Goal: Transaction & Acquisition: Book appointment/travel/reservation

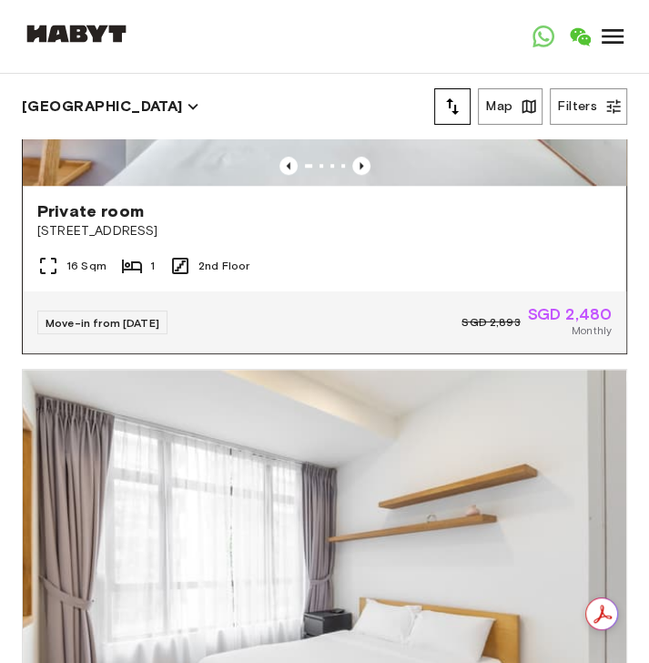
scroll to position [947, 0]
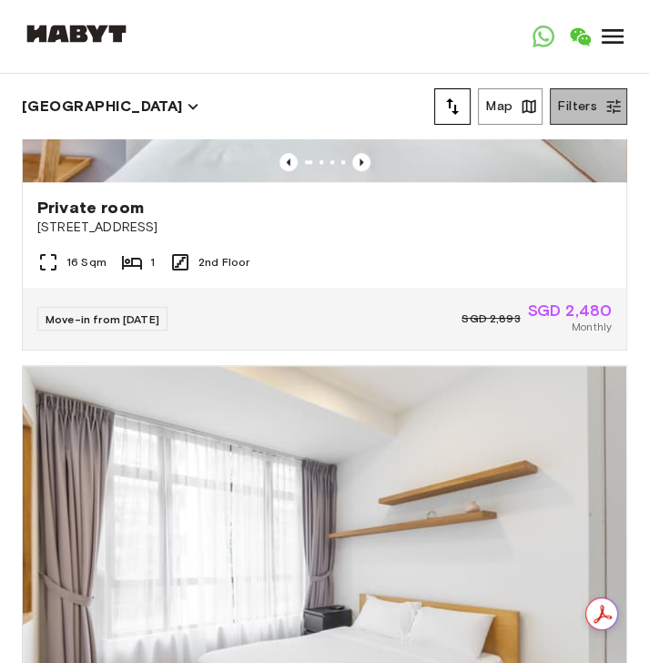
click at [596, 99] on button "Filters" at bounding box center [588, 106] width 77 height 36
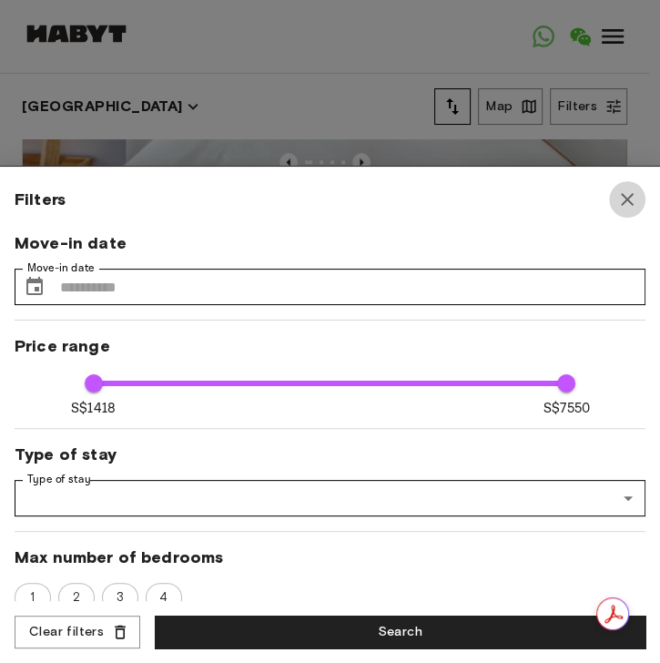
click at [628, 208] on icon "button" at bounding box center [628, 200] width 22 height 22
type input "****"
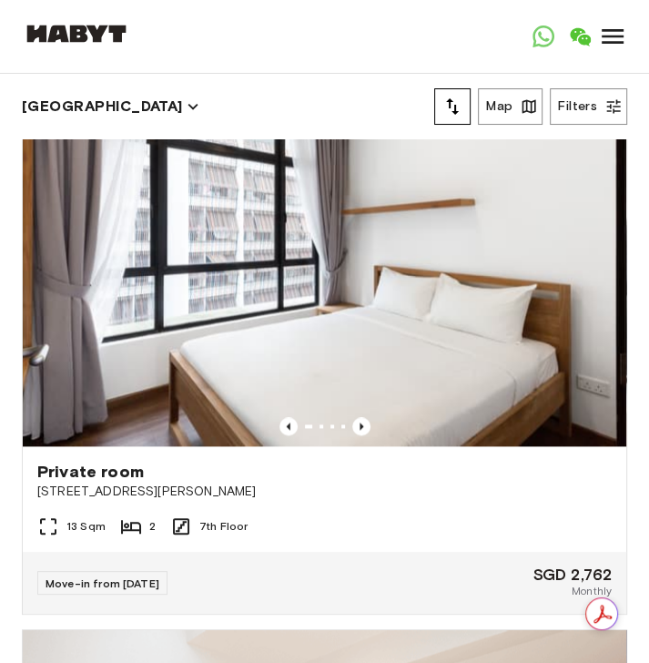
scroll to position [4226, 0]
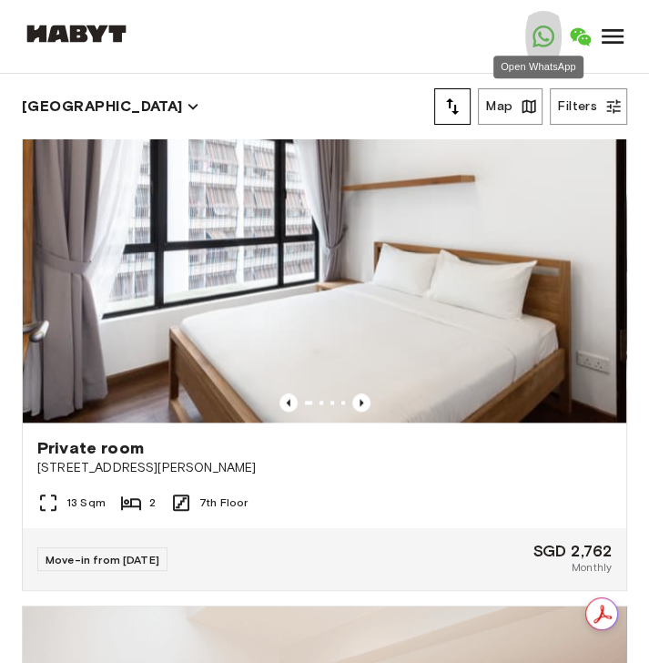
click at [538, 43] on icon "Open WhatsApp" at bounding box center [544, 36] width 22 height 22
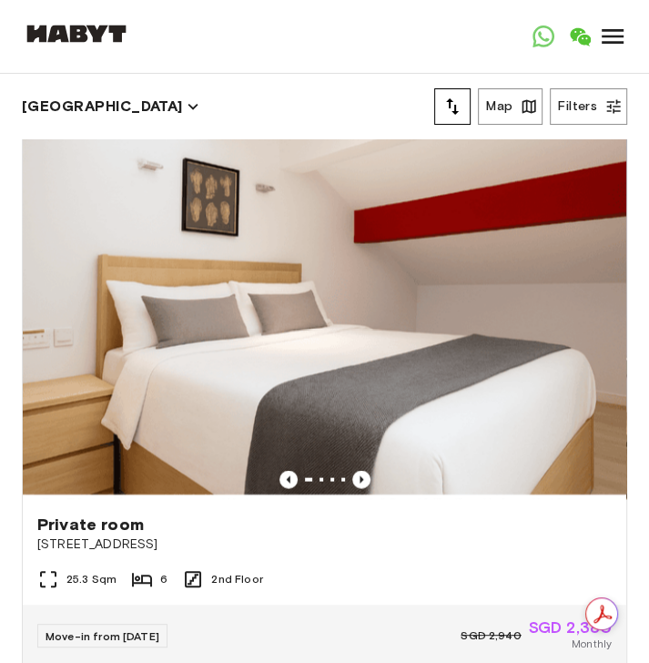
scroll to position [4808, 0]
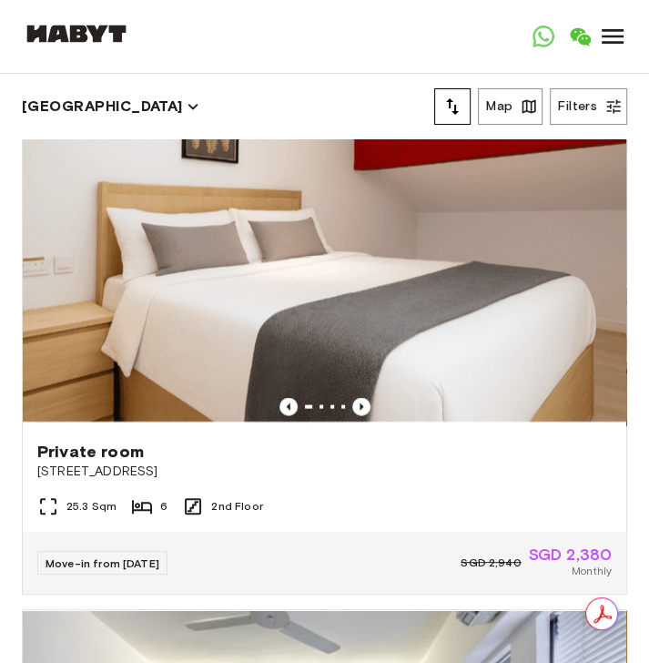
click at [462, 100] on icon "tune" at bounding box center [453, 107] width 22 height 22
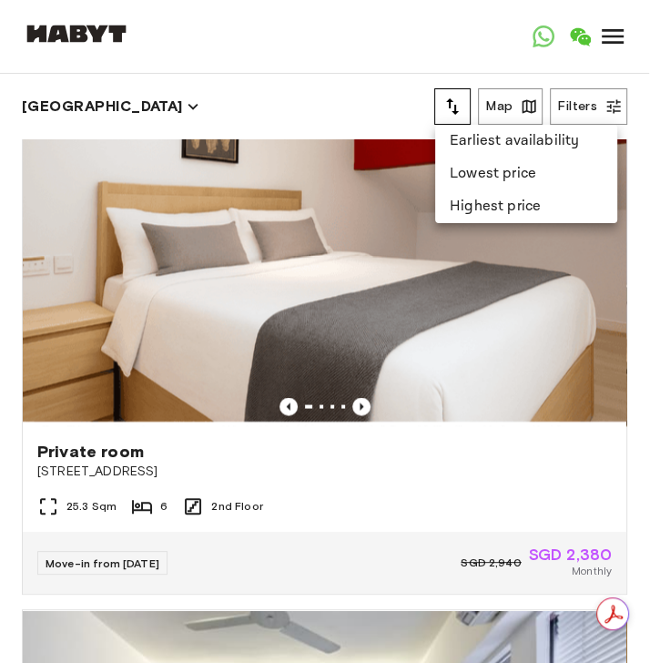
click at [397, 59] on div at bounding box center [330, 331] width 660 height 663
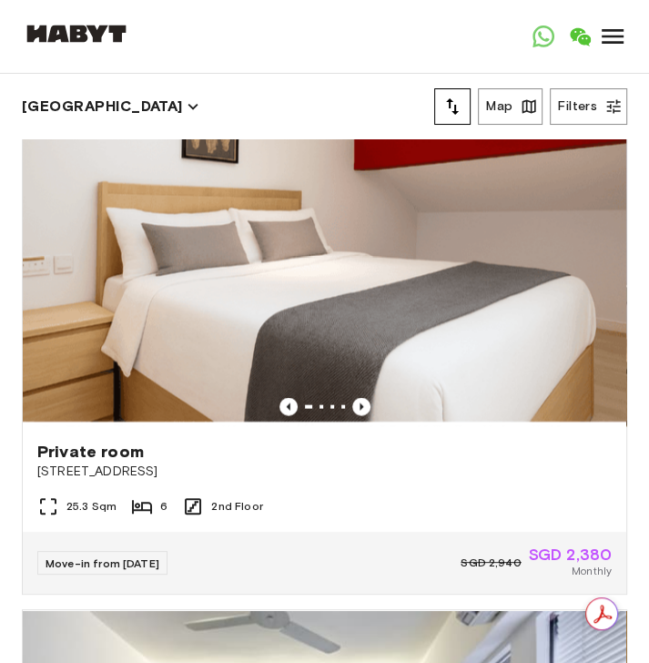
click at [598, 40] on icon at bounding box center [612, 36] width 29 height 29
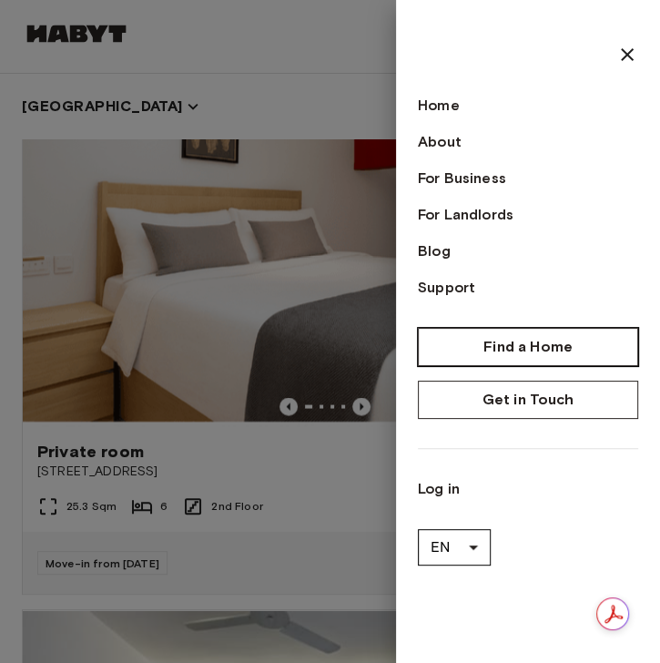
click at [446, 352] on link "Find a Home" at bounding box center [528, 347] width 220 height 38
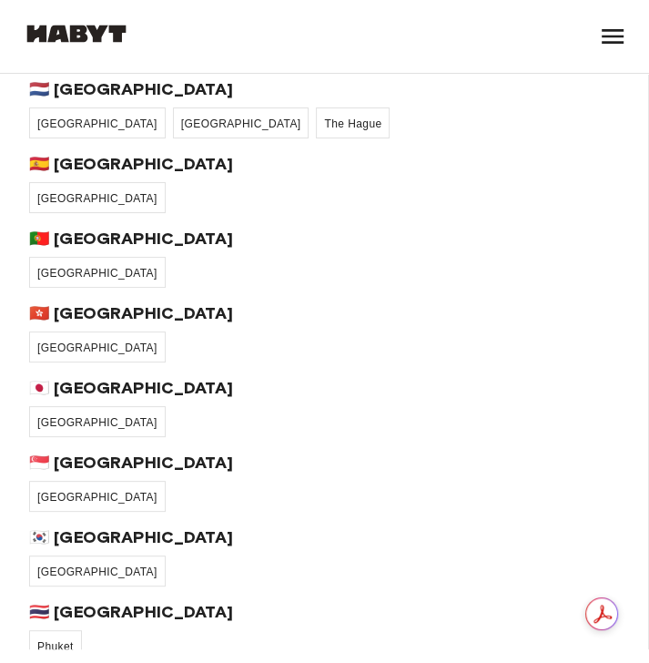
scroll to position [437, 0]
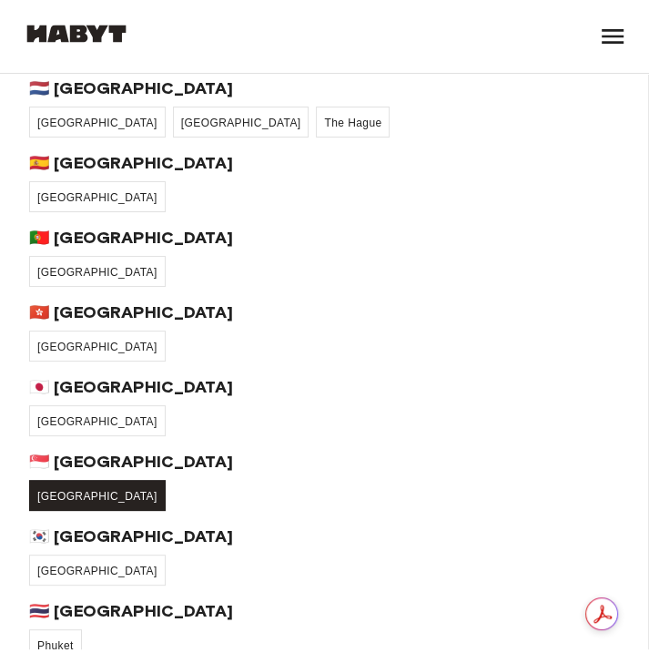
click at [76, 429] on link "[GEOGRAPHIC_DATA]" at bounding box center [97, 495] width 137 height 31
click at [61, 429] on span "[GEOGRAPHIC_DATA]" at bounding box center [97, 496] width 120 height 13
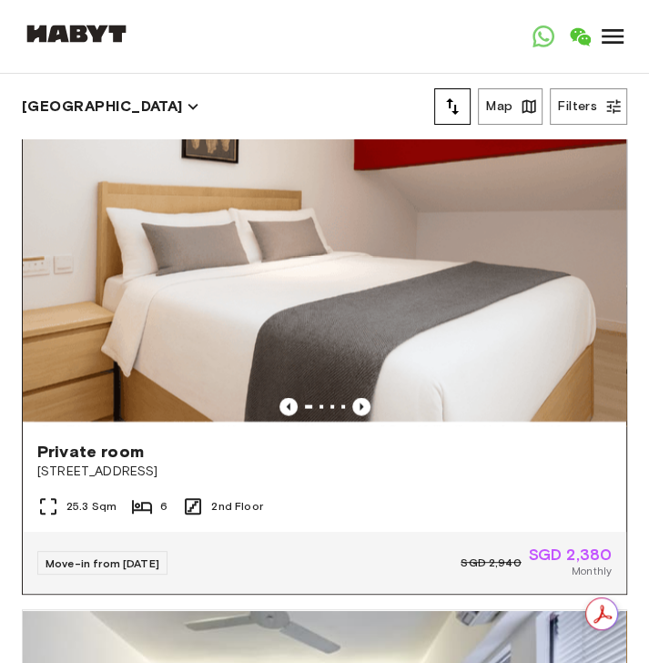
scroll to position [4736, 0]
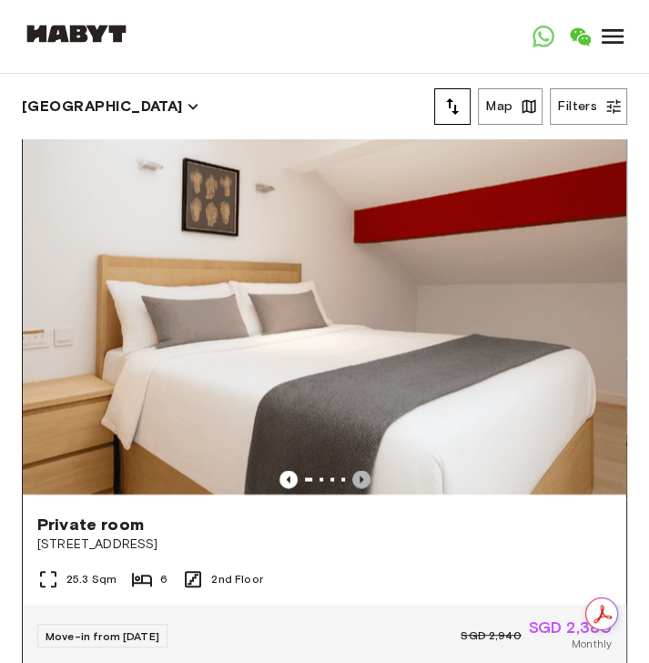
click at [352, 429] on icon "Previous image" at bounding box center [361, 479] width 18 height 18
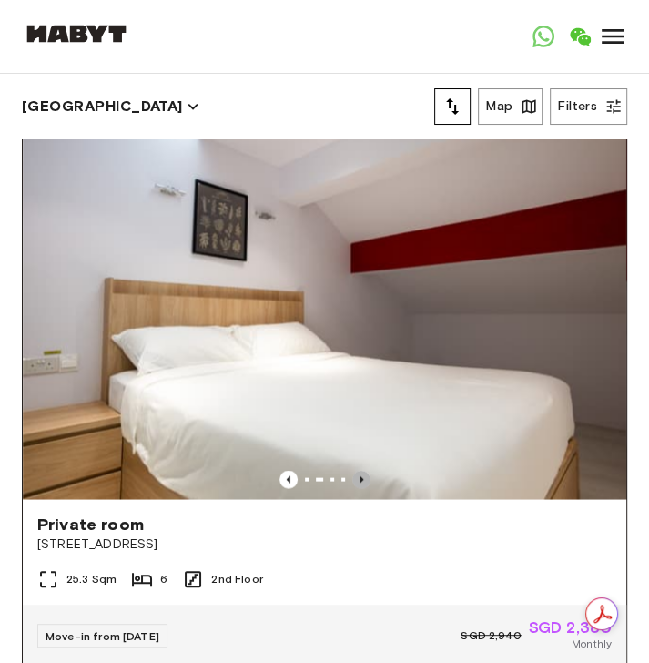
click at [352, 429] on icon "Previous image" at bounding box center [361, 479] width 18 height 18
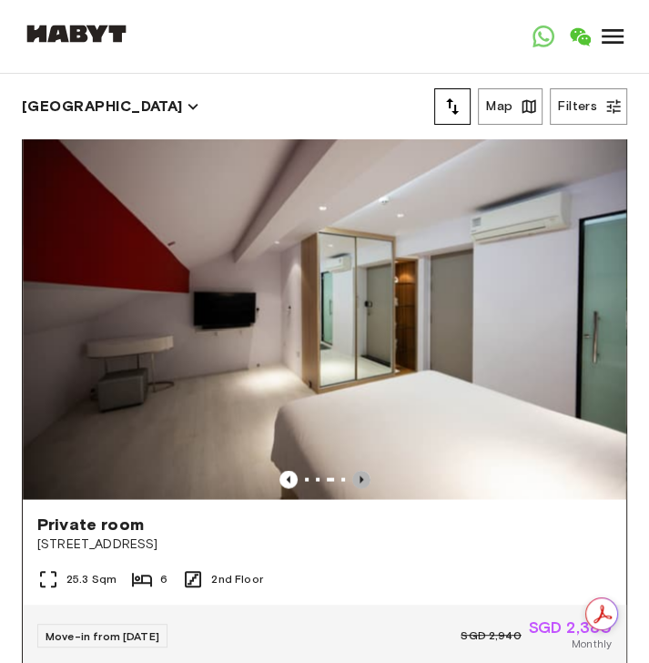
click at [352, 429] on icon "Previous image" at bounding box center [361, 479] width 18 height 18
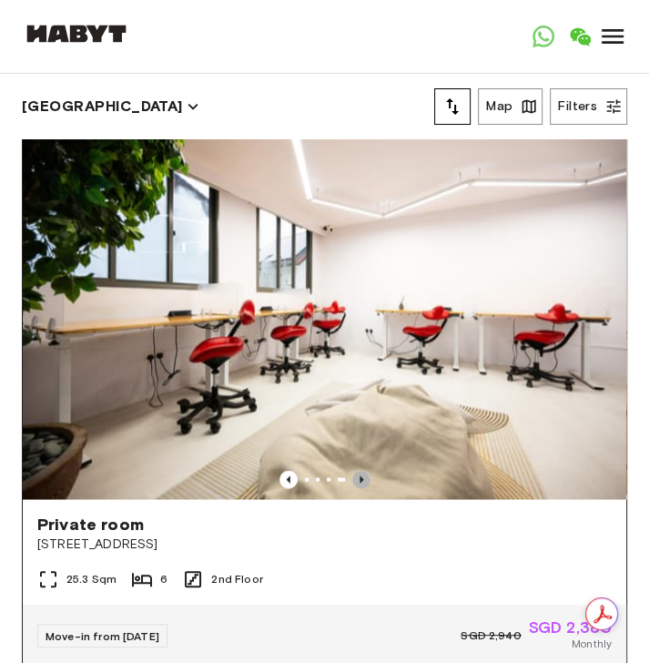
click at [352, 429] on icon "Previous image" at bounding box center [361, 479] width 18 height 18
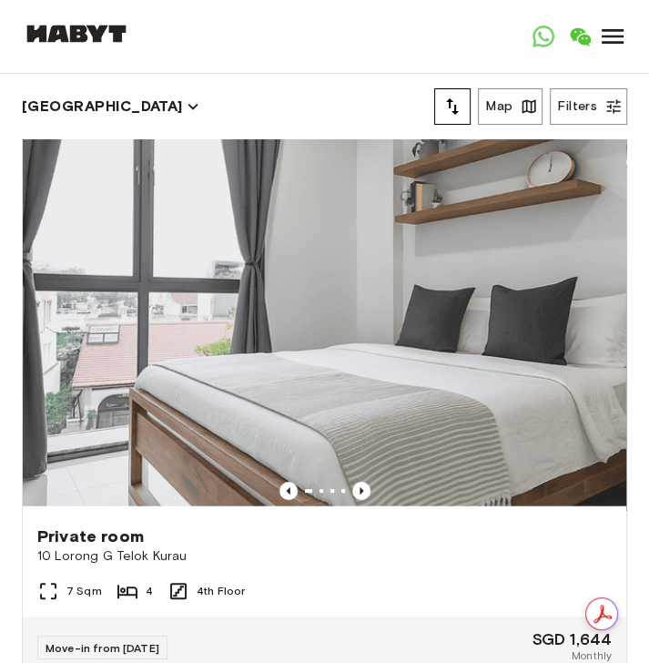
scroll to position [6484, 0]
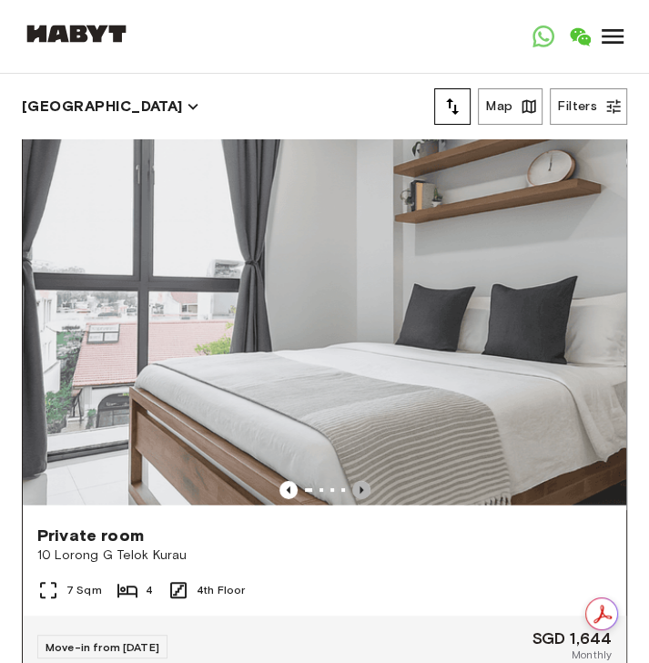
click at [357, 429] on icon "Previous image" at bounding box center [361, 490] width 18 height 18
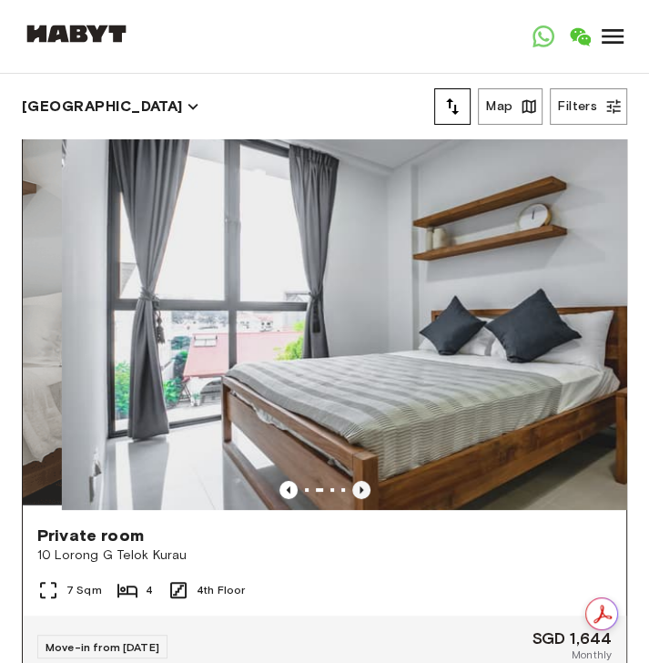
click at [357, 429] on icon "Previous image" at bounding box center [361, 490] width 18 height 18
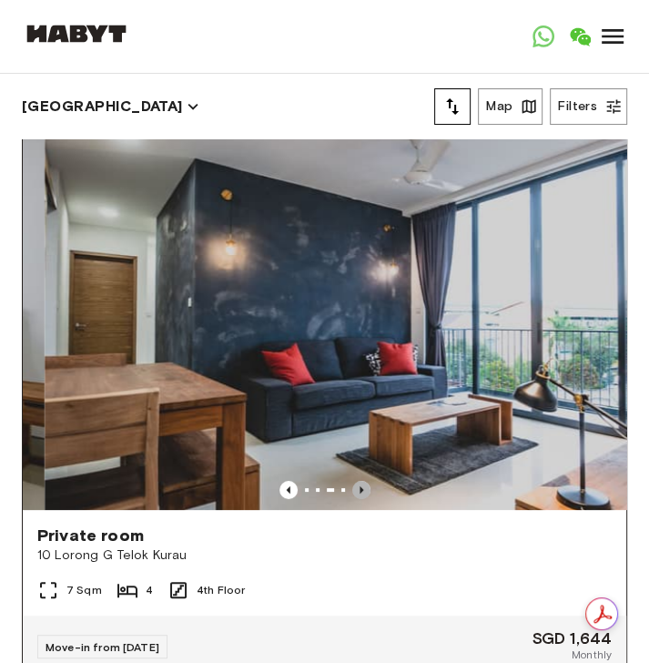
click at [357, 429] on icon "Previous image" at bounding box center [361, 490] width 18 height 18
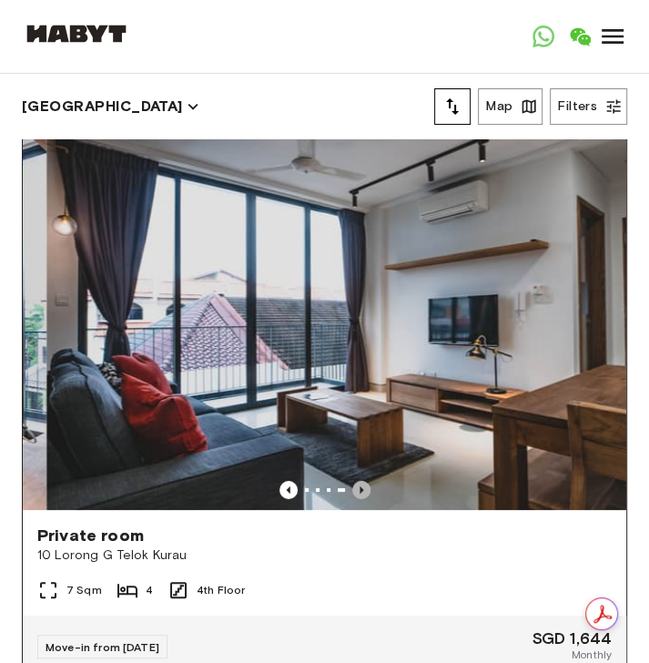
click at [357, 429] on icon "Previous image" at bounding box center [361, 490] width 18 height 18
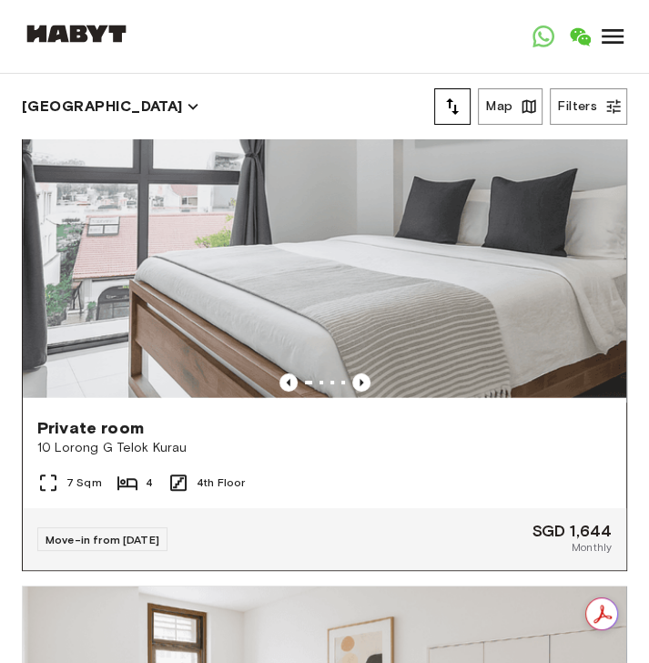
scroll to position [6557, 0]
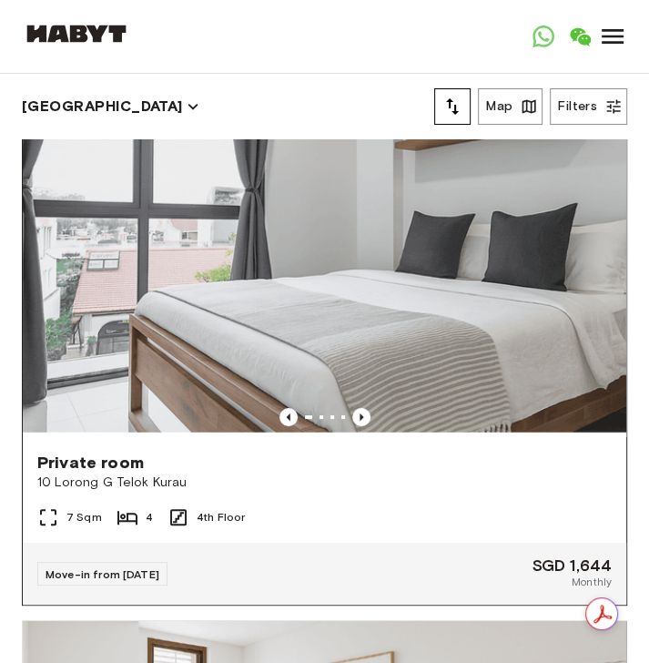
click at [331, 429] on div "Move-in from [DATE] SGD 1,644 Monthly" at bounding box center [325, 574] width 604 height 62
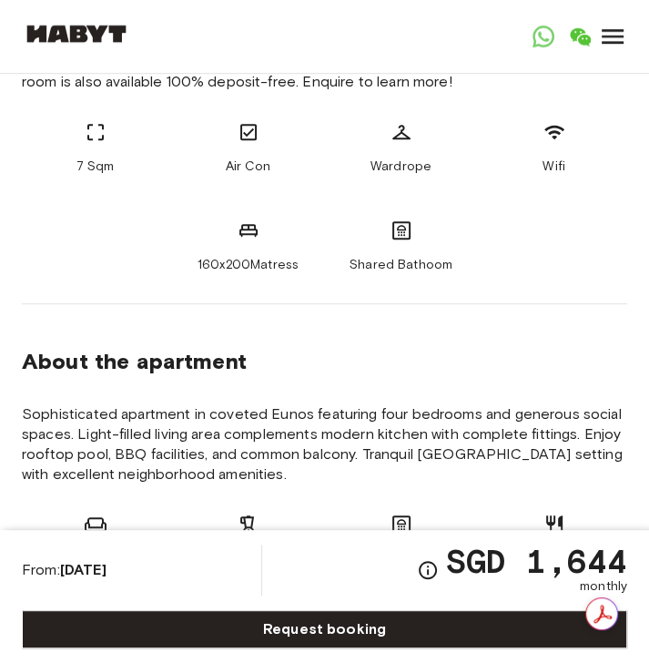
scroll to position [656, 0]
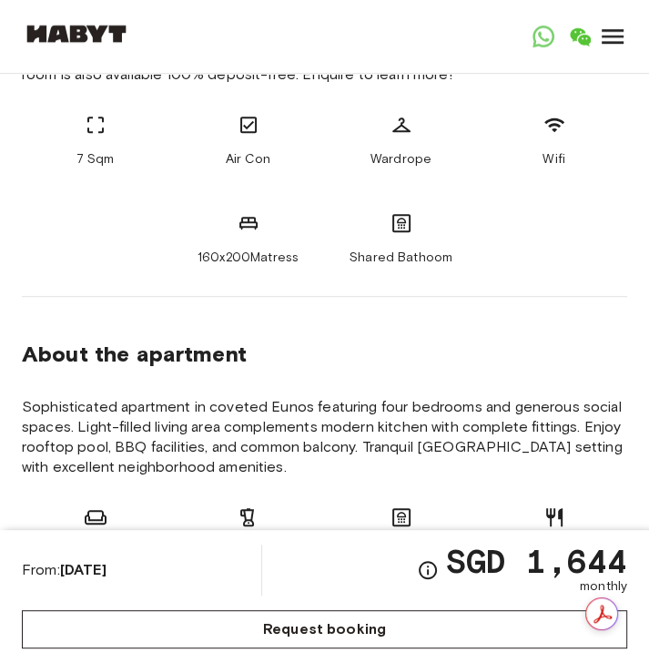
click at [397, 617] on link "Request booking" at bounding box center [325, 629] width 606 height 38
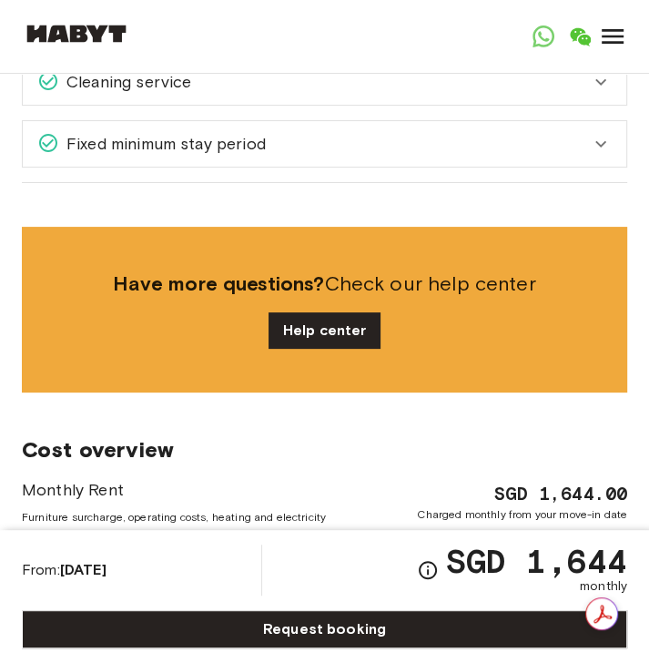
scroll to position [3351, 0]
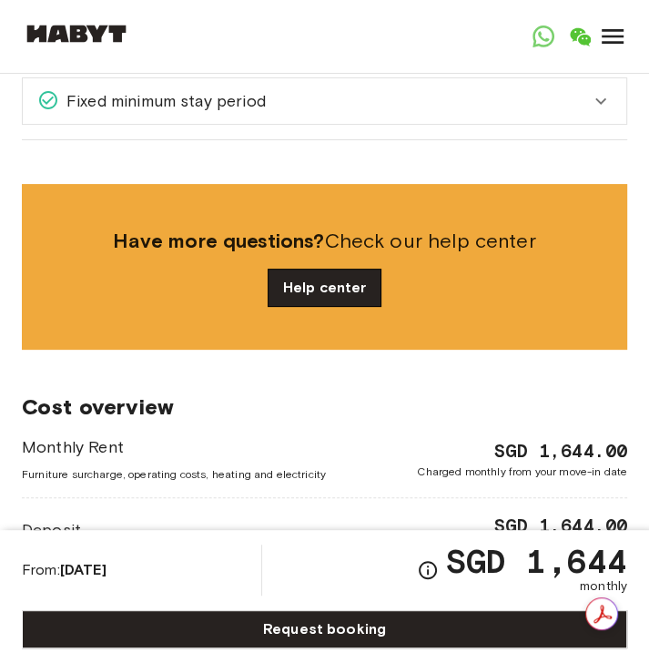
click at [355, 270] on link "Help center" at bounding box center [325, 288] width 113 height 36
